Goal: Task Accomplishment & Management: Manage account settings

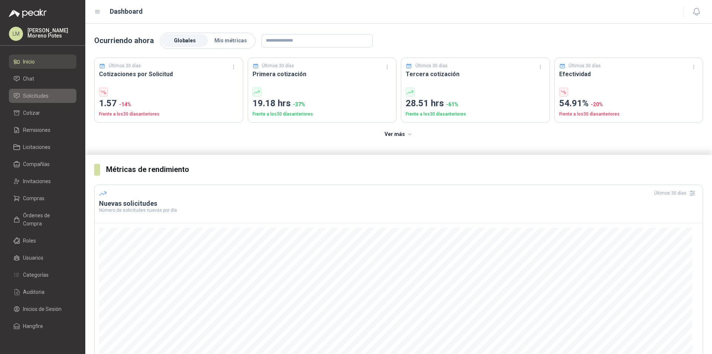
click at [43, 92] on span "Solicitudes" at bounding box center [36, 96] width 26 height 8
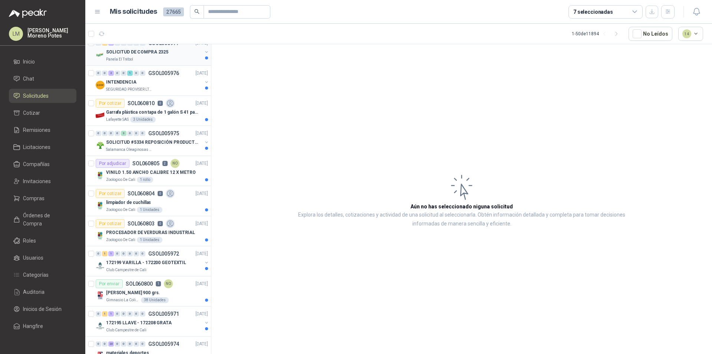
scroll to position [668, 0]
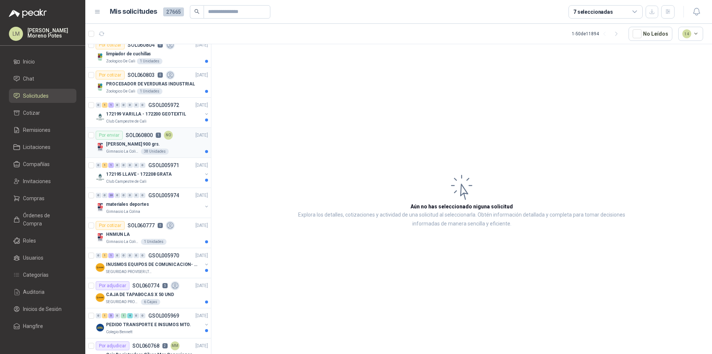
click at [139, 143] on p "[PERSON_NAME] 900 grs." at bounding box center [133, 144] width 54 height 7
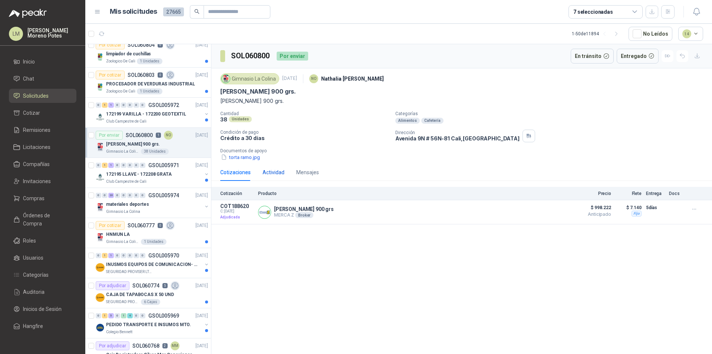
click at [271, 170] on div "Actividad" at bounding box center [274, 172] width 22 height 8
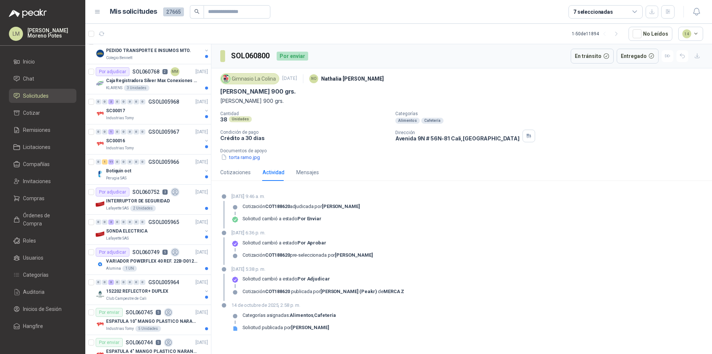
scroll to position [836, 0]
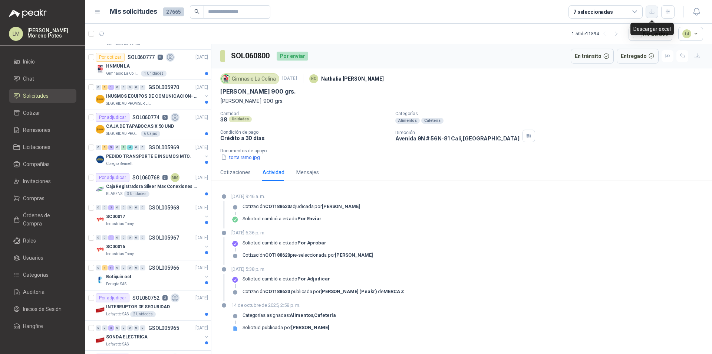
click at [651, 8] on button "button" at bounding box center [652, 12] width 13 height 13
click at [682, 101] on div "Gimnasio La Colina [DATE] NO [PERSON_NAME] 900 grs. Torta Ramo Vainilla 900 grs…" at bounding box center [461, 116] width 483 height 90
click at [671, 12] on icon "button" at bounding box center [668, 12] width 6 height 6
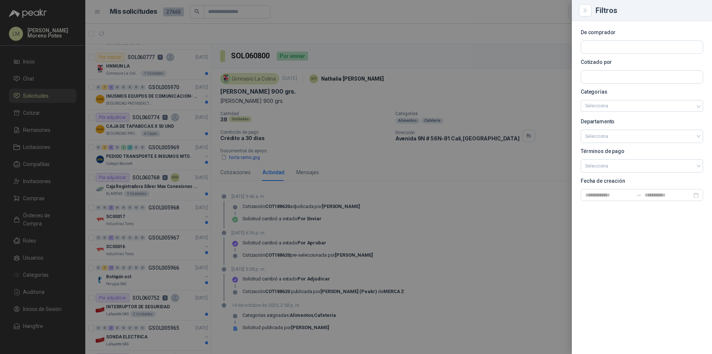
drag, startPoint x: 534, startPoint y: 45, endPoint x: 606, endPoint y: 26, distance: 74.8
click at [536, 44] on div at bounding box center [356, 177] width 712 height 354
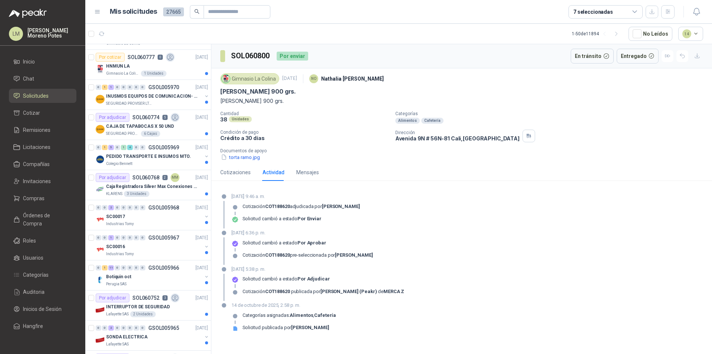
click at [610, 13] on div "7 seleccionadas" at bounding box center [594, 12] width 40 height 8
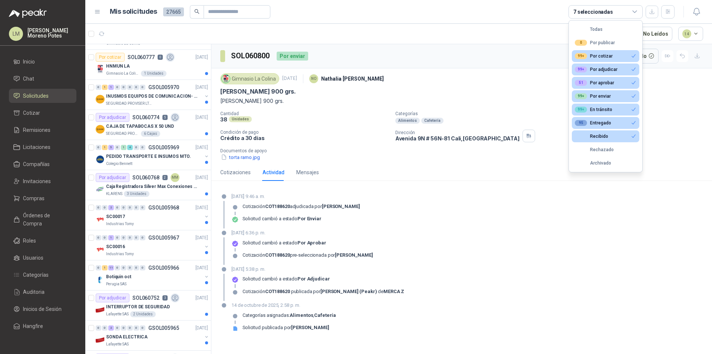
click at [584, 134] on div "Recibido" at bounding box center [591, 136] width 33 height 5
click at [578, 136] on div "Recibido" at bounding box center [591, 136] width 33 height 5
drag, startPoint x: 610, startPoint y: 55, endPoint x: 610, endPoint y: 64, distance: 8.5
click at [611, 55] on div "99+ Por cotizar" at bounding box center [594, 56] width 38 height 6
drag, startPoint x: 606, startPoint y: 69, endPoint x: 607, endPoint y: 77, distance: 8.2
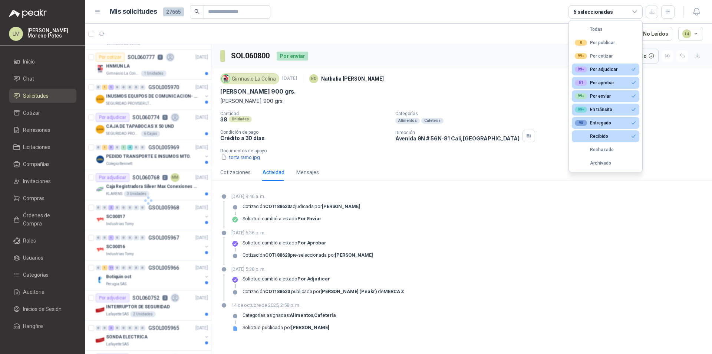
click at [606, 69] on div "99+ Por adjudicar" at bounding box center [596, 69] width 43 height 6
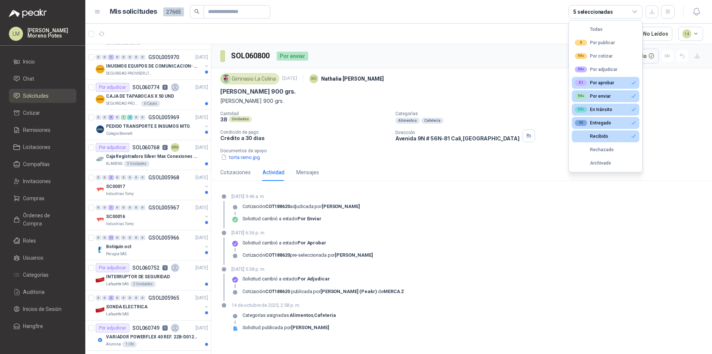
click at [606, 83] on div "51 Por aprobar" at bounding box center [594, 83] width 39 height 6
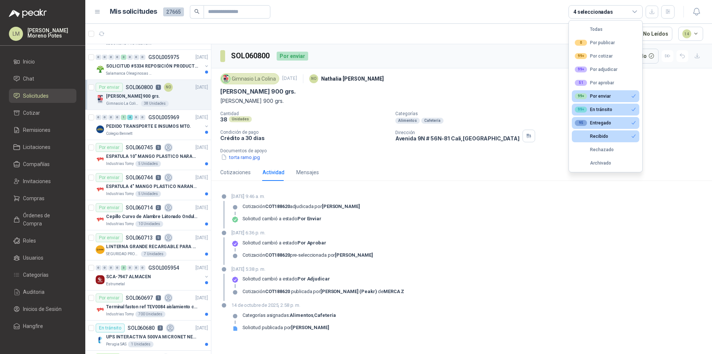
click at [595, 93] on div "99+ Por enviar" at bounding box center [593, 96] width 36 height 6
click at [588, 108] on div "99+ En tránsito" at bounding box center [593, 109] width 37 height 6
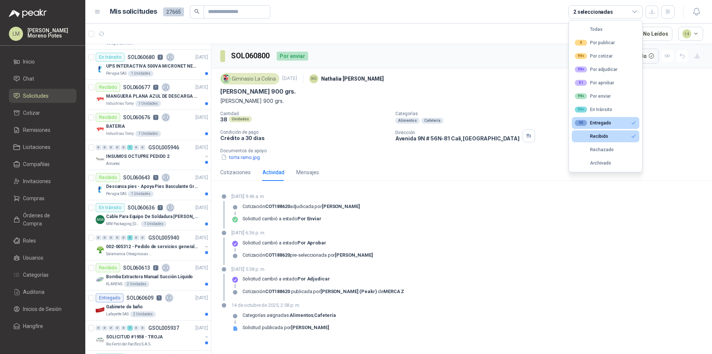
scroll to position [0, 0]
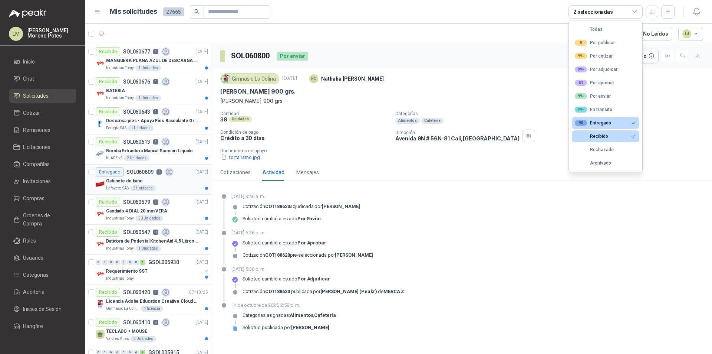
click at [177, 181] on div "Gabinete de baño" at bounding box center [157, 180] width 102 height 9
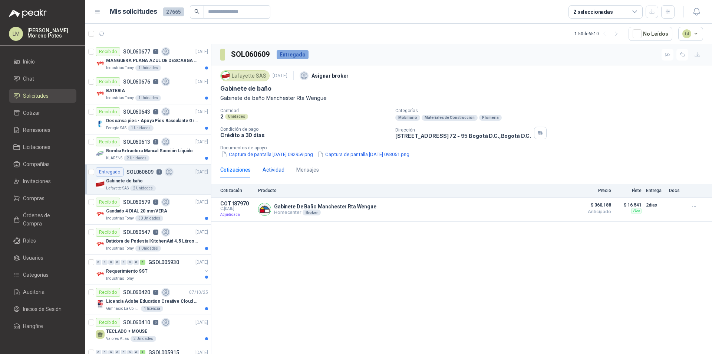
click at [279, 168] on div "Actividad" at bounding box center [274, 169] width 22 height 8
